Goal: Transaction & Acquisition: Obtain resource

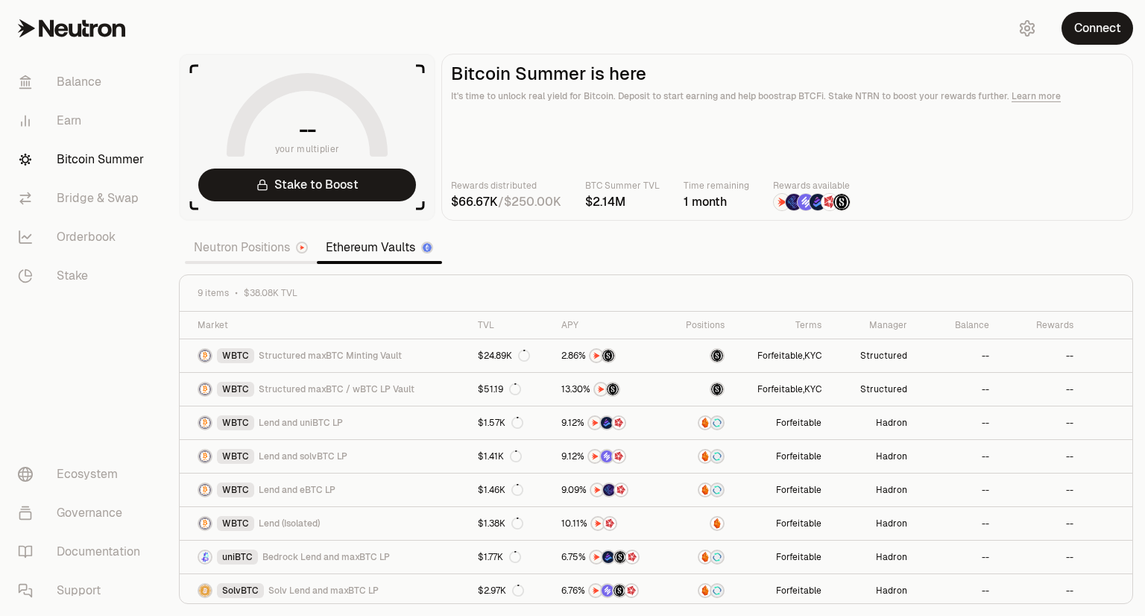
scroll to position [36, 0]
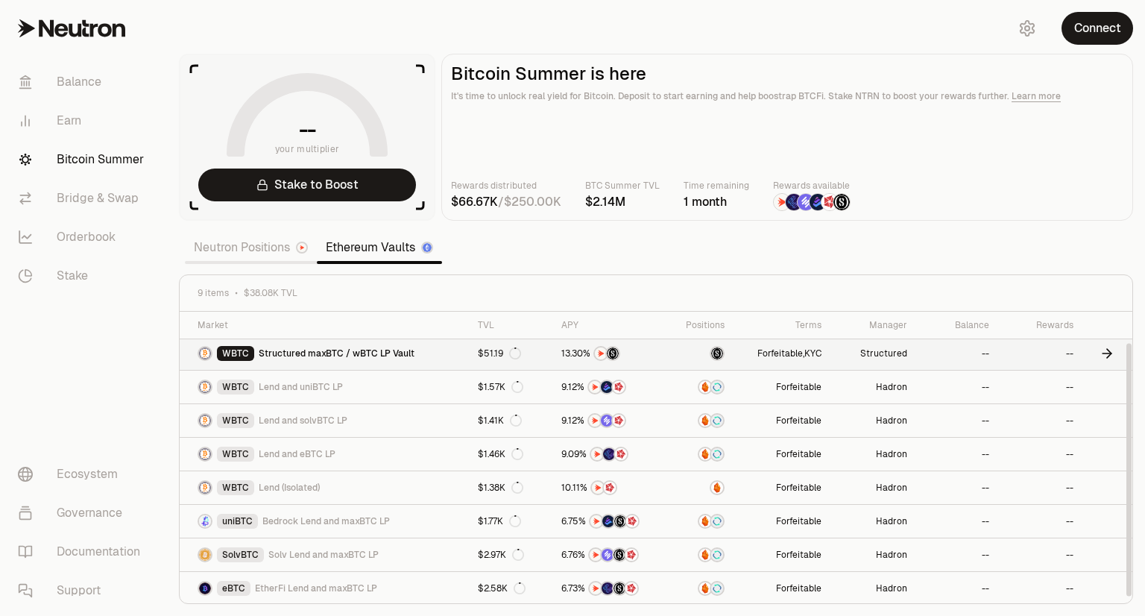
click at [309, 358] on span "Structured maxBTC / wBTC LP Vault" at bounding box center [337, 353] width 156 height 12
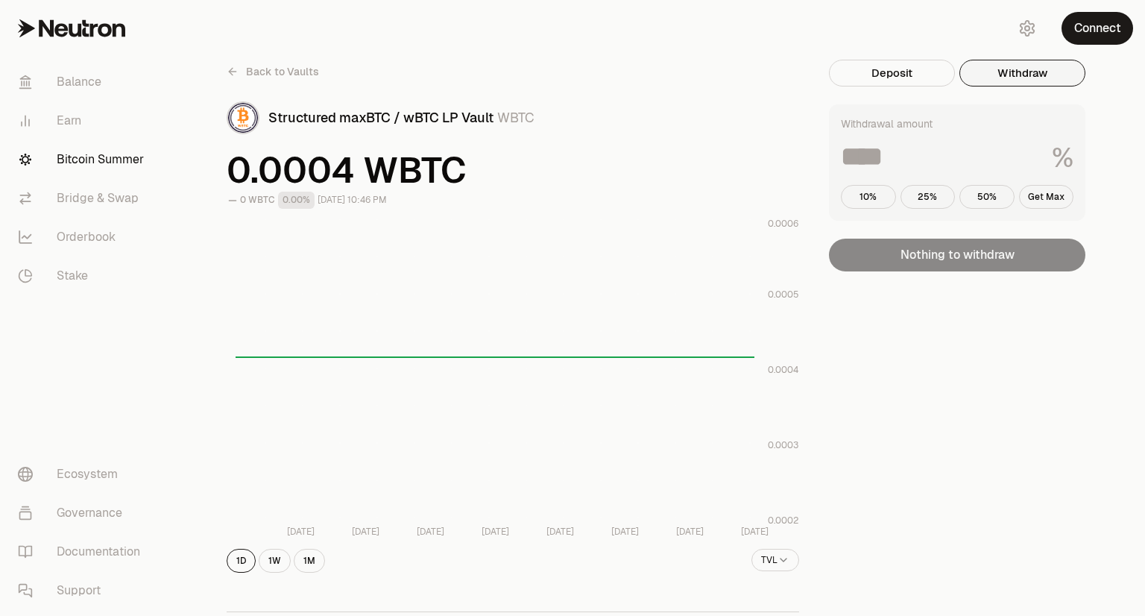
drag, startPoint x: 1011, startPoint y: 77, endPoint x: 1002, endPoint y: 74, distance: 10.1
click at [1002, 74] on button "Withdraw" at bounding box center [1022, 73] width 126 height 27
click at [1015, 78] on button "Withdraw" at bounding box center [1022, 73] width 126 height 27
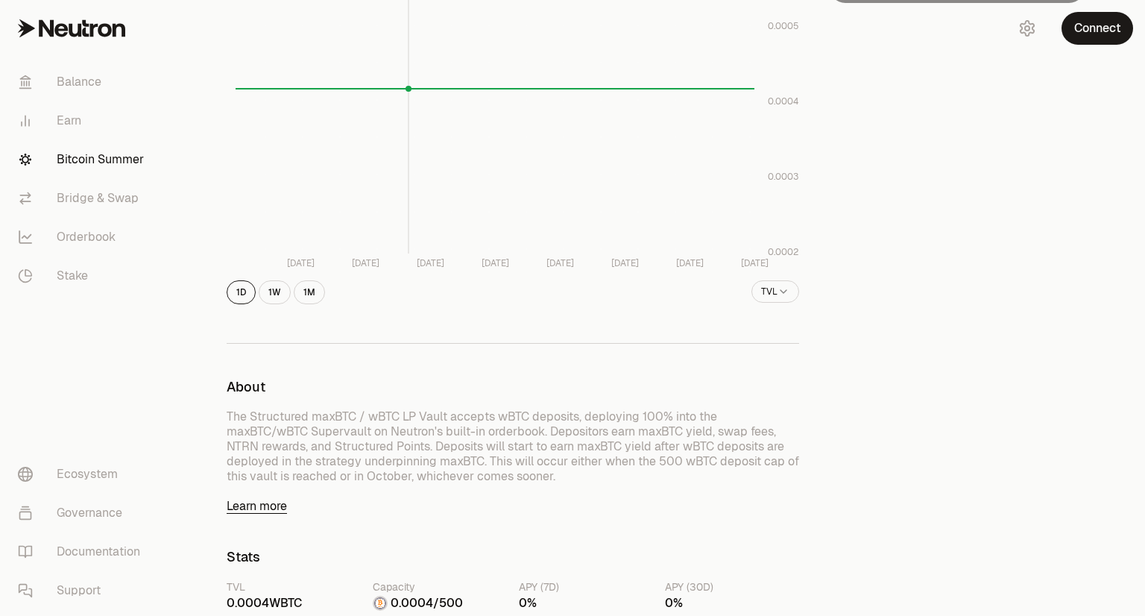
scroll to position [304, 0]
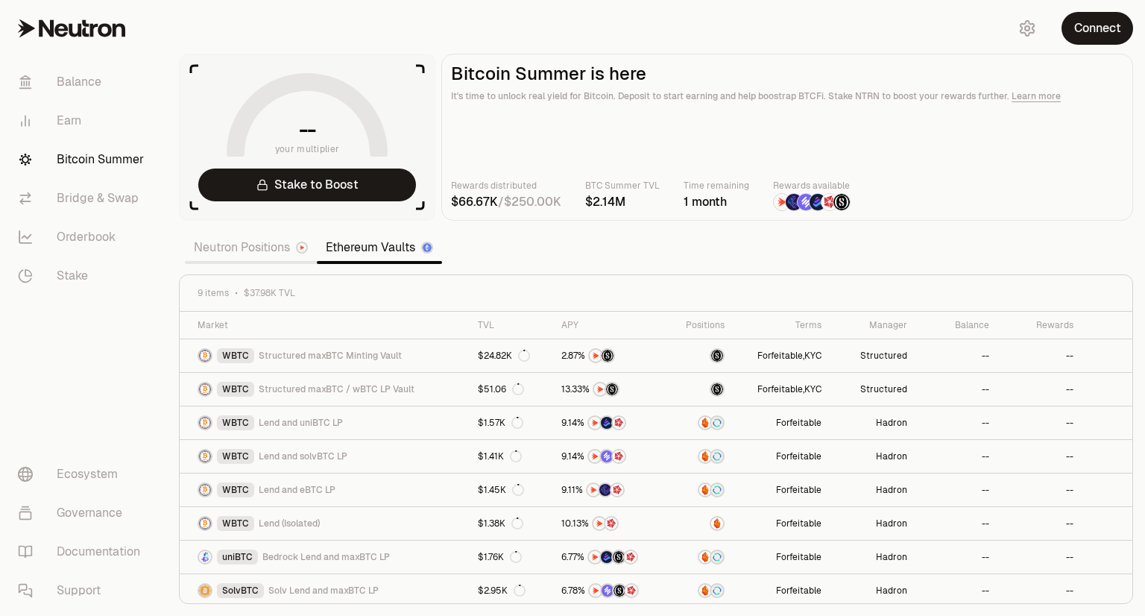
click at [1106, 46] on div "Connect" at bounding box center [1073, 28] width 143 height 57
click at [1103, 25] on button "Connect" at bounding box center [1097, 28] width 72 height 33
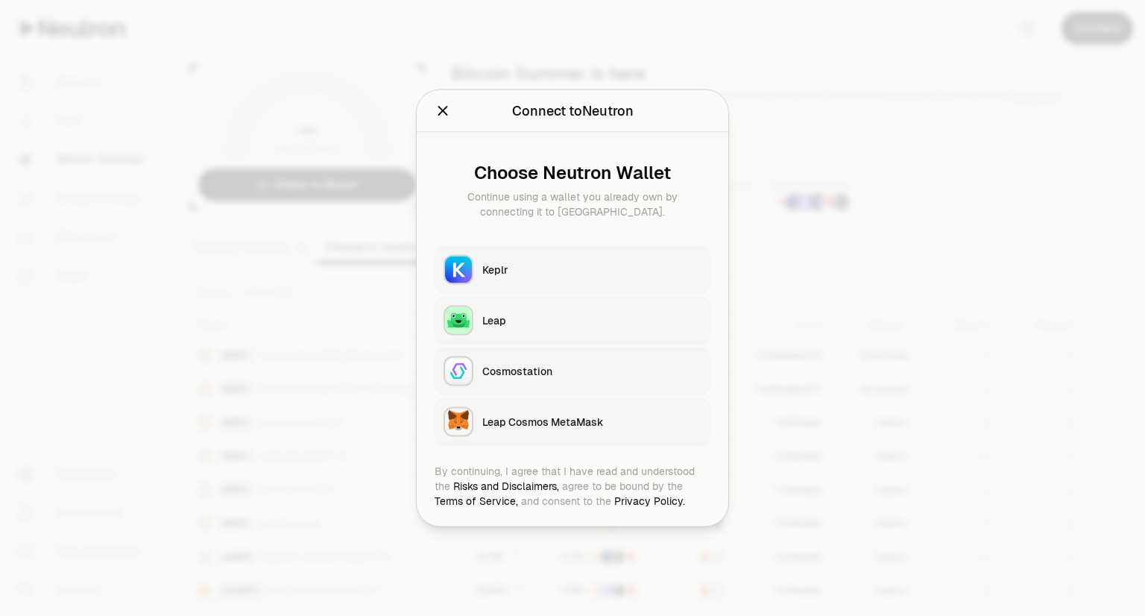
click at [443, 119] on button "Close" at bounding box center [443, 111] width 16 height 21
click at [443, 117] on h2 "Connect to Neutron" at bounding box center [573, 111] width 276 height 30
